Goal: Find specific page/section

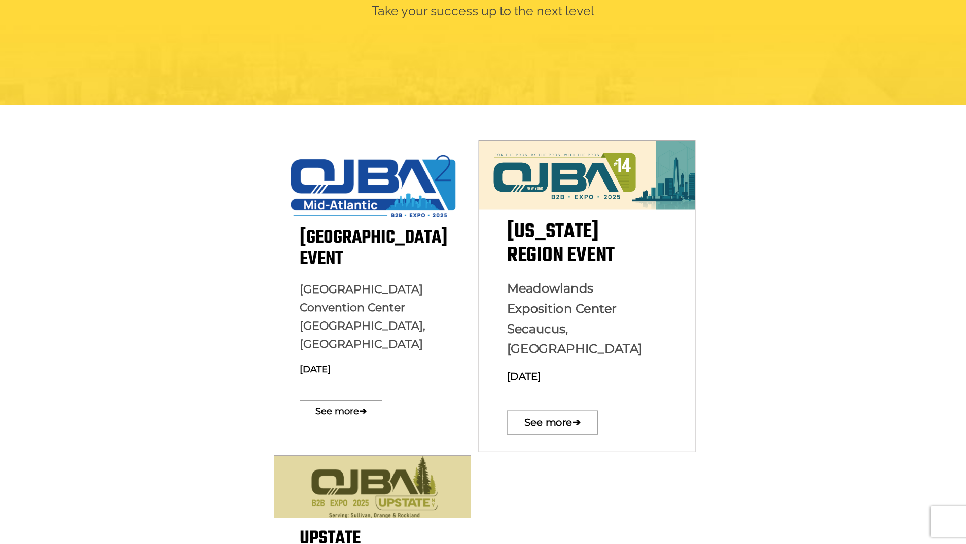
scroll to position [253, 0]
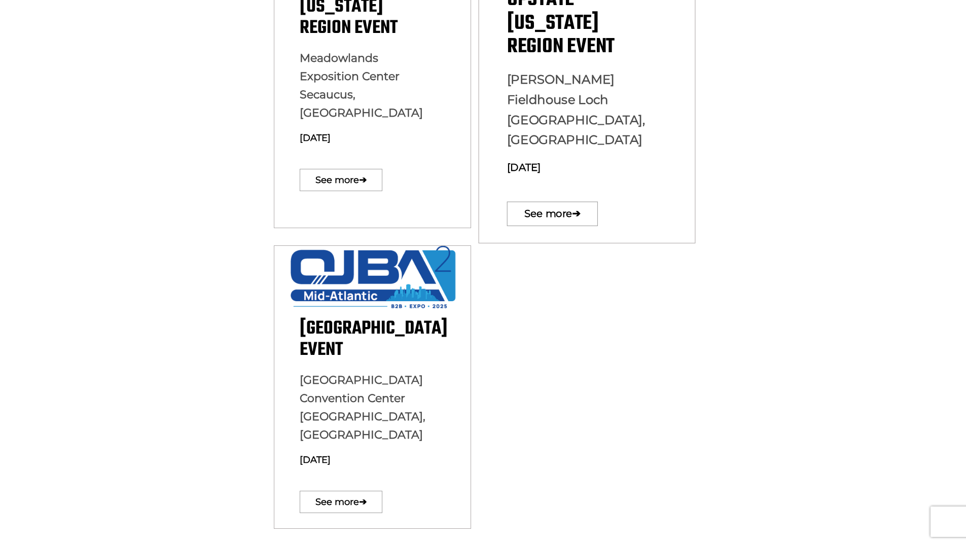
click at [445, 57] on p "Paul Gerry Fieldhouse Loch Sheldrake, NY March 19, 2025" at bounding box center [372, 101] width 145 height 105
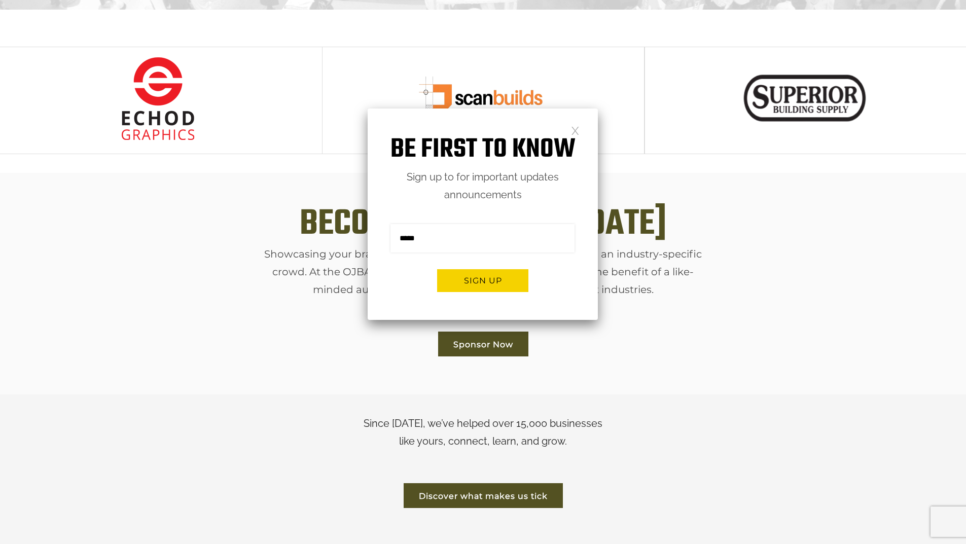
scroll to position [1470, 0]
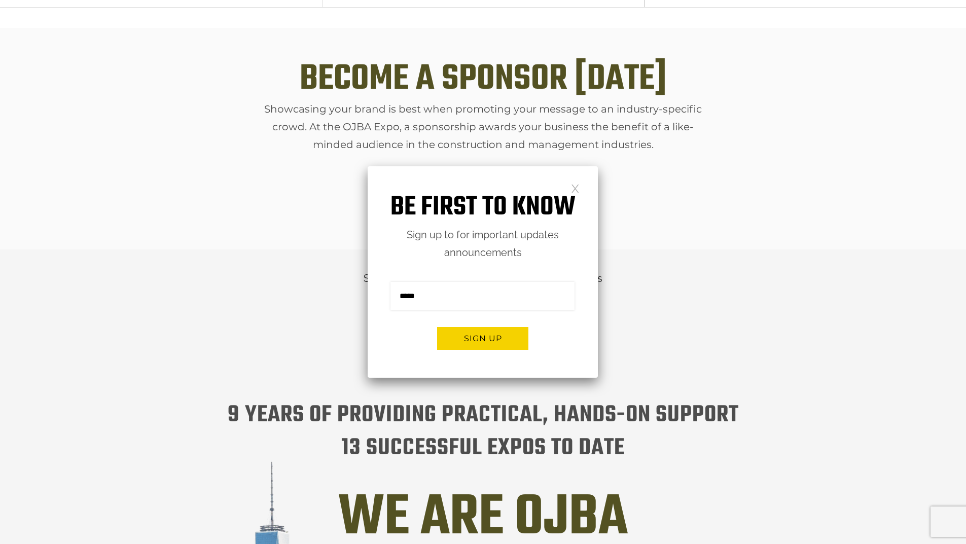
click at [575, 189] on link at bounding box center [575, 188] width 9 height 9
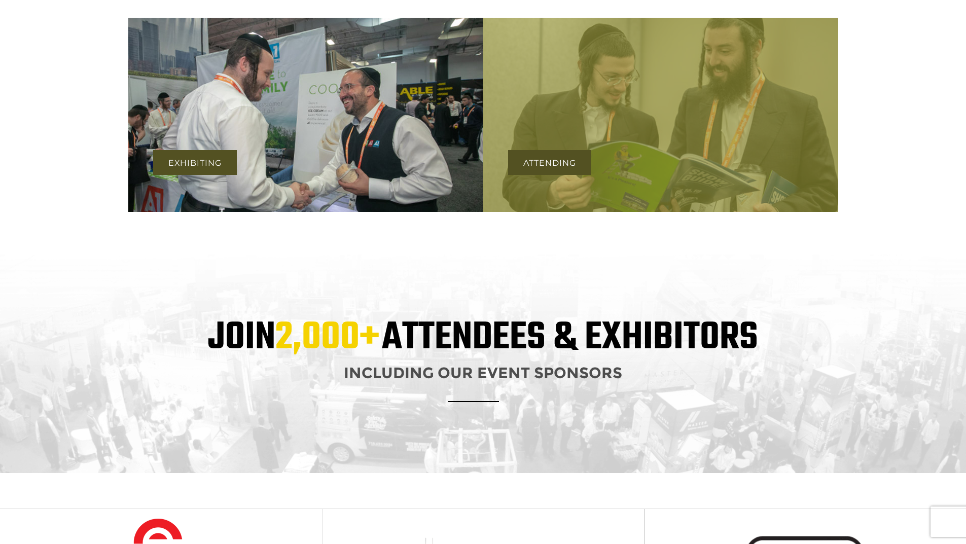
scroll to position [558, 0]
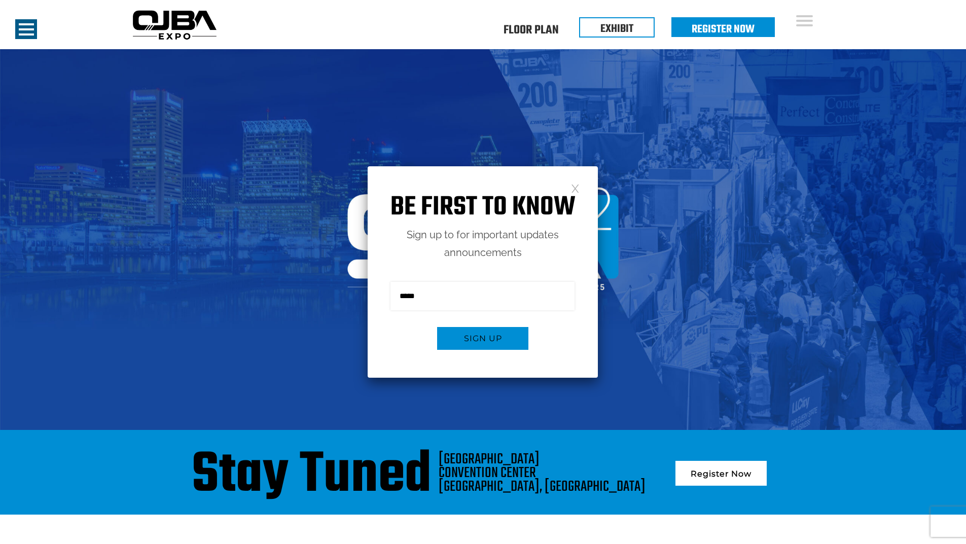
click at [578, 184] on link at bounding box center [575, 188] width 9 height 9
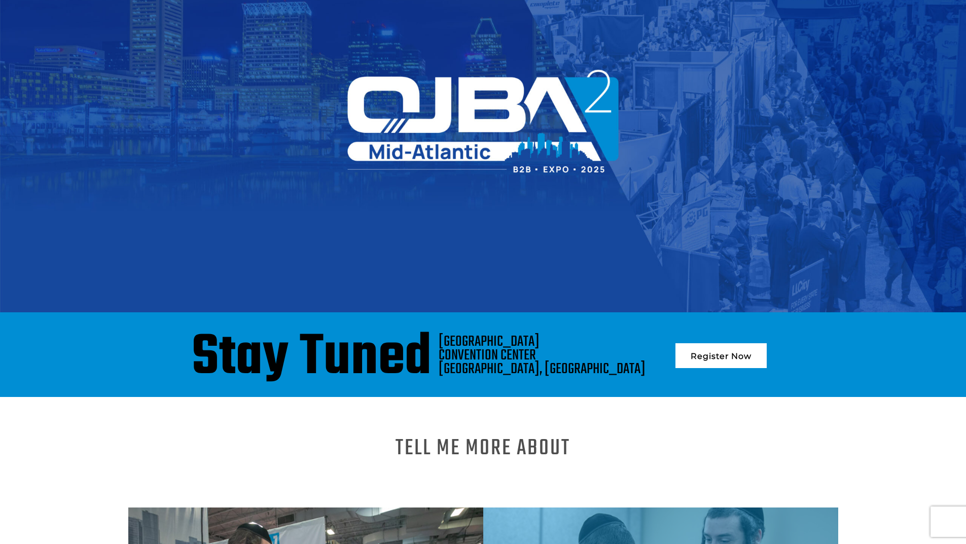
scroll to position [152, 0]
